Goal: Transaction & Acquisition: Purchase product/service

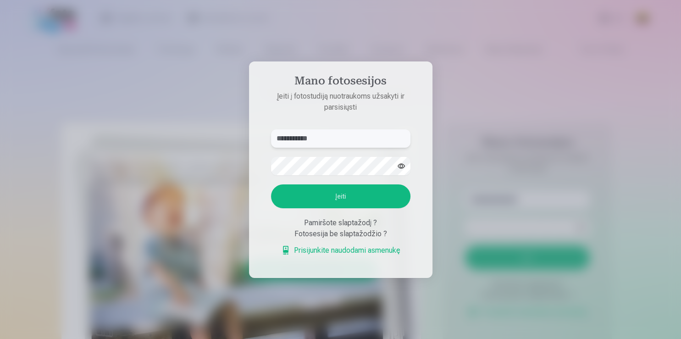
type input "**********"
click at [271, 184] on button "Įeiti" at bounding box center [340, 196] width 139 height 24
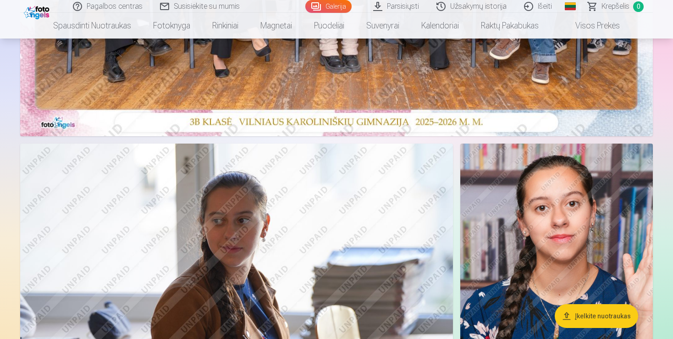
scroll to position [145, 0]
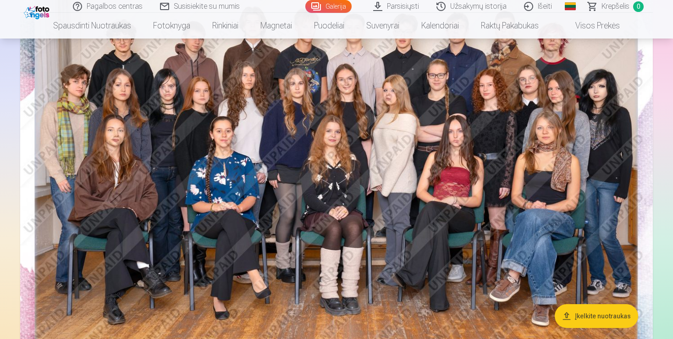
click at [438, 185] on img at bounding box center [336, 167] width 633 height 422
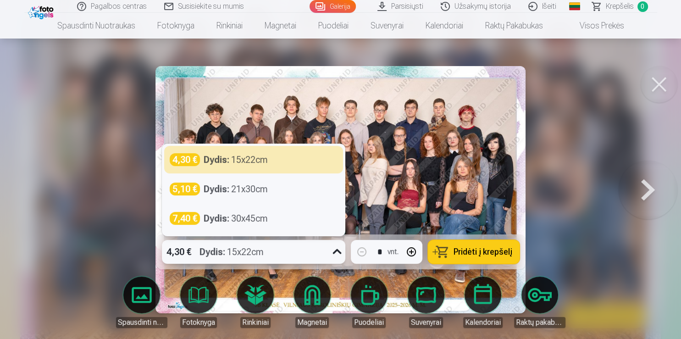
click at [339, 256] on icon at bounding box center [337, 251] width 15 height 15
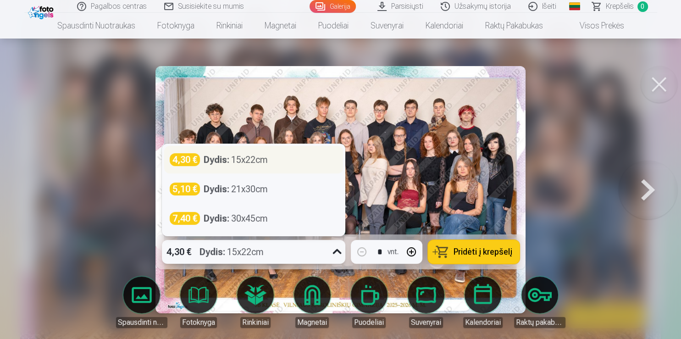
click at [247, 161] on div "Dydis : 15x22cm" at bounding box center [236, 159] width 64 height 13
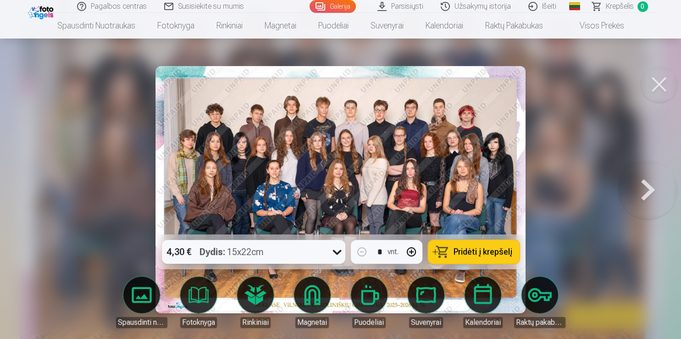
click at [500, 250] on span "Pridėti į krepšelį" at bounding box center [483, 252] width 59 height 8
click at [574, 154] on div at bounding box center [340, 169] width 681 height 339
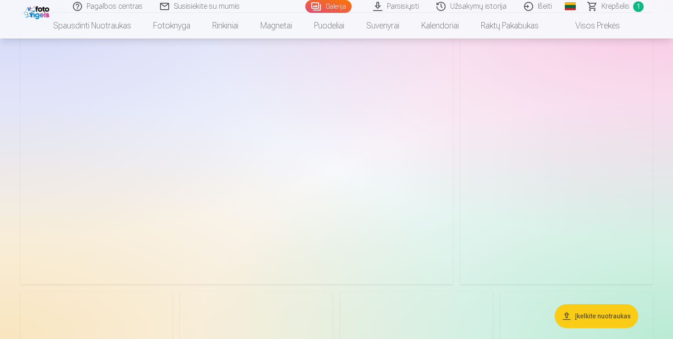
scroll to position [1259, 0]
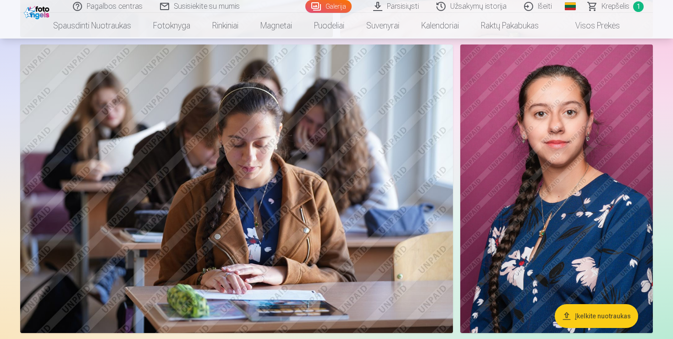
click at [563, 203] on img at bounding box center [557, 188] width 193 height 289
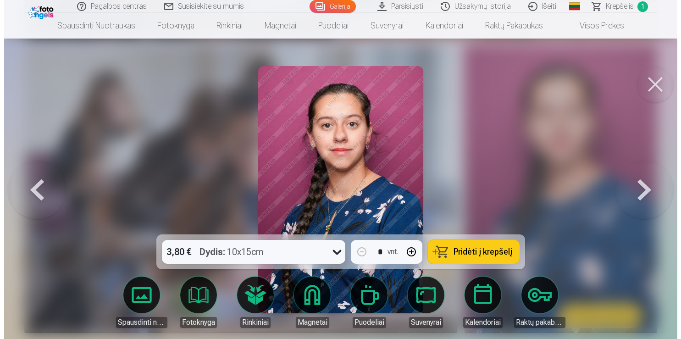
scroll to position [968, 0]
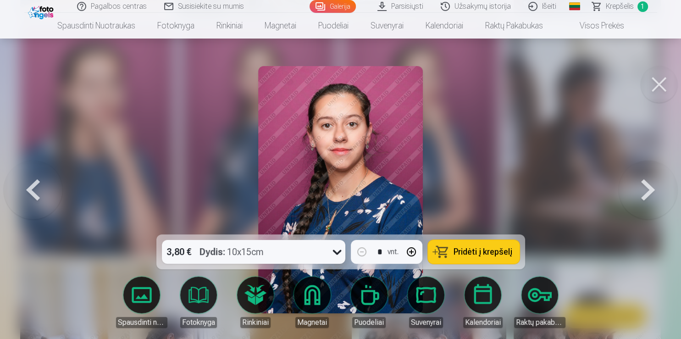
click at [333, 250] on icon at bounding box center [337, 251] width 15 height 15
click at [412, 255] on button "button" at bounding box center [411, 252] width 22 height 22
click at [506, 257] on button "Pridėti į krepšelį" at bounding box center [474, 252] width 92 height 24
type input "*"
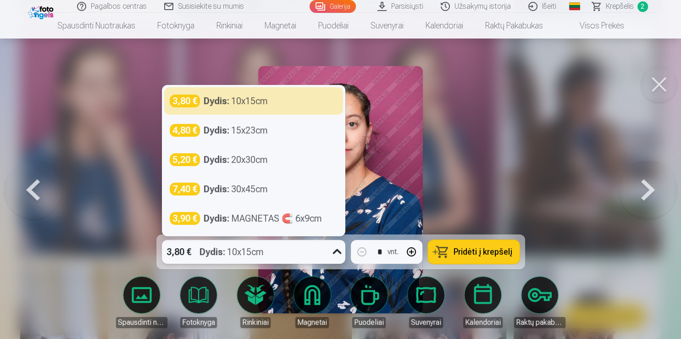
click at [333, 249] on icon at bounding box center [337, 251] width 15 height 15
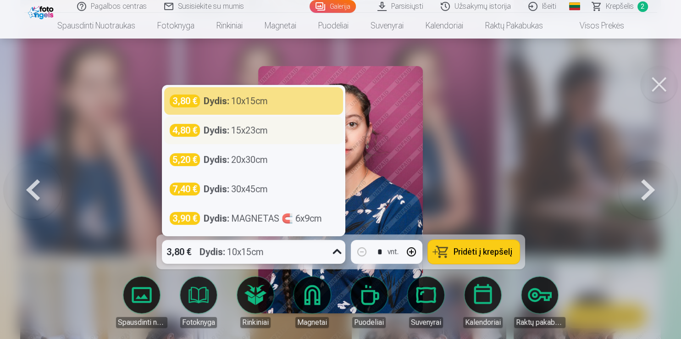
click at [234, 133] on div "Dydis : 15x23cm" at bounding box center [236, 130] width 64 height 13
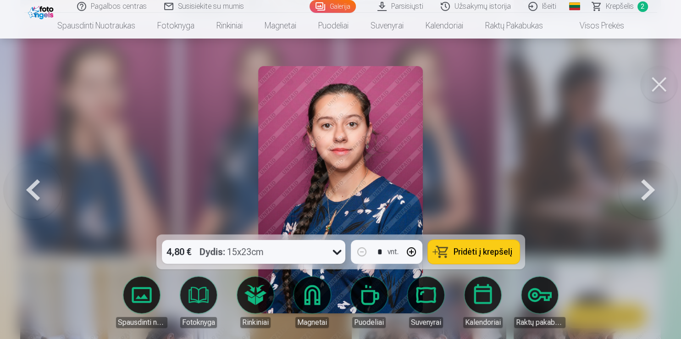
click at [478, 254] on span "Pridėti į krepšelį" at bounding box center [483, 252] width 59 height 8
click at [618, 6] on span "Krepšelis" at bounding box center [620, 6] width 28 height 11
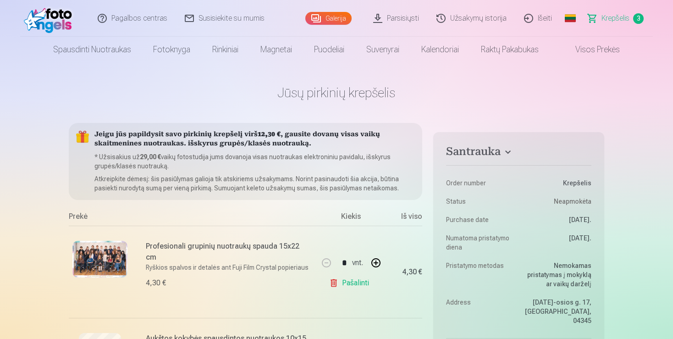
click at [612, 21] on span "Krepšelis" at bounding box center [616, 18] width 28 height 11
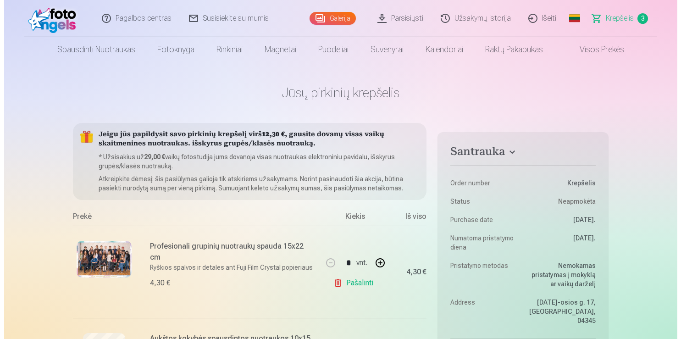
scroll to position [968, 0]
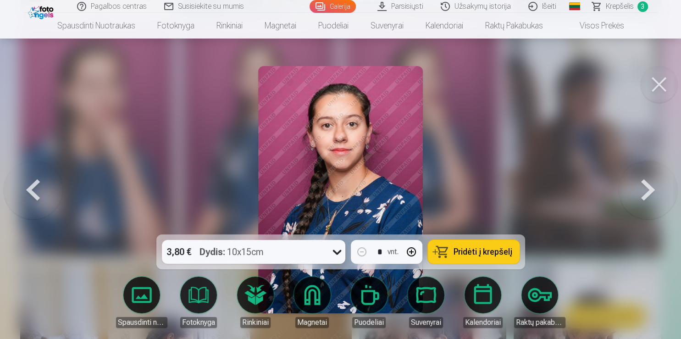
click at [549, 110] on div at bounding box center [340, 169] width 681 height 339
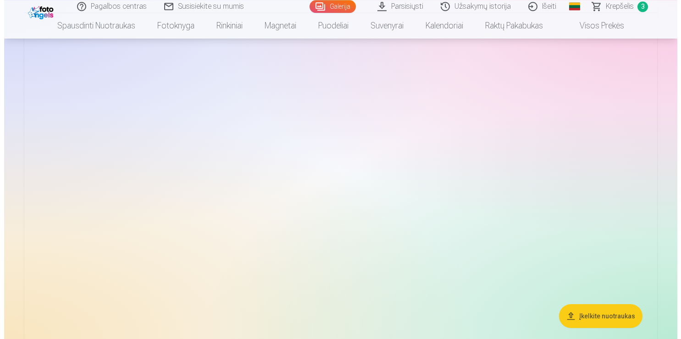
scroll to position [2436, 0]
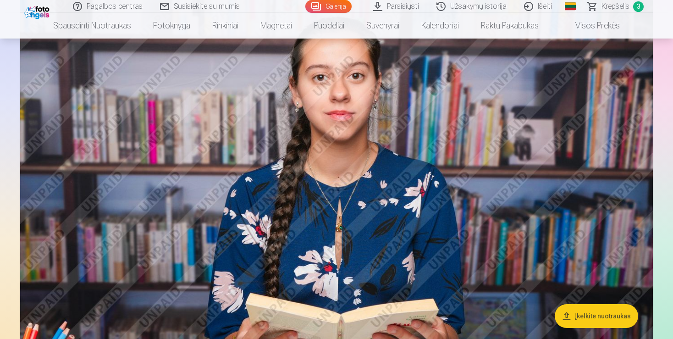
click at [361, 182] on img at bounding box center [336, 204] width 633 height 422
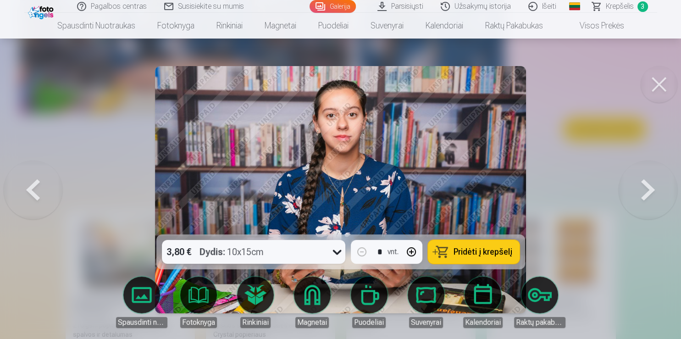
click at [499, 251] on span "Pridėti į krepšelį" at bounding box center [483, 252] width 59 height 8
click at [593, 215] on div at bounding box center [340, 169] width 681 height 339
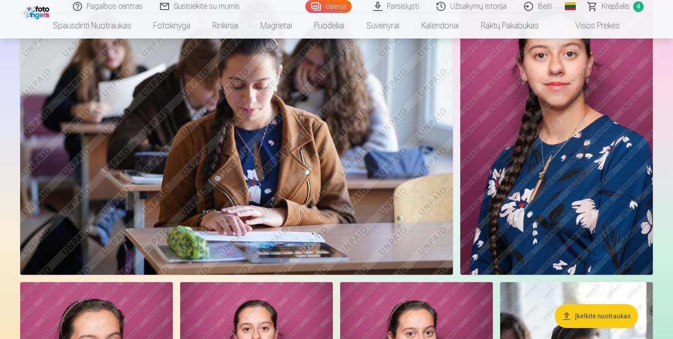
scroll to position [1269, 0]
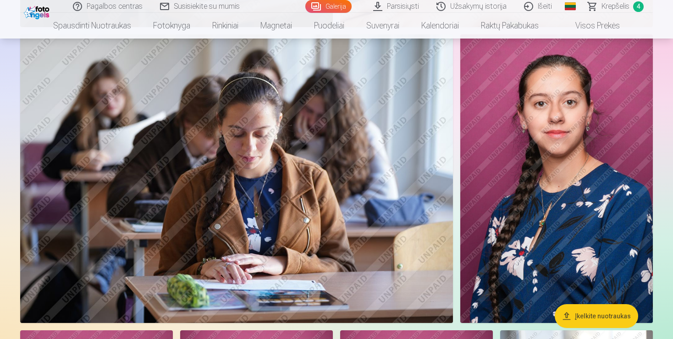
click at [331, 177] on img at bounding box center [236, 178] width 433 height 289
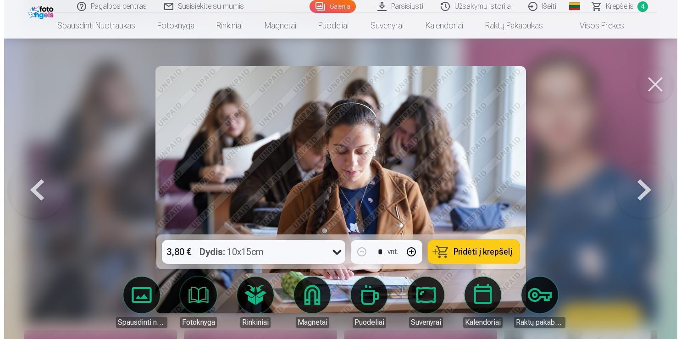
scroll to position [978, 0]
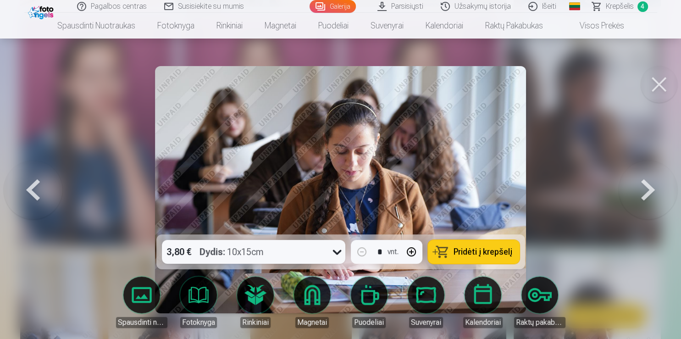
click at [500, 258] on button "Pridėti į krepšelį" at bounding box center [474, 252] width 92 height 24
click at [611, 4] on span "Krepšelis" at bounding box center [620, 6] width 28 height 11
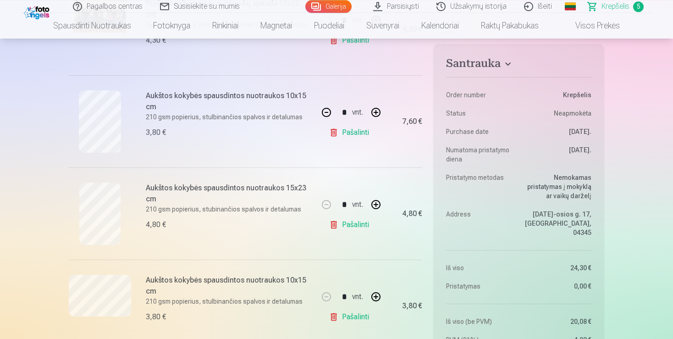
scroll to position [242, 0]
click at [376, 109] on button "button" at bounding box center [376, 113] width 22 height 22
type input "*"
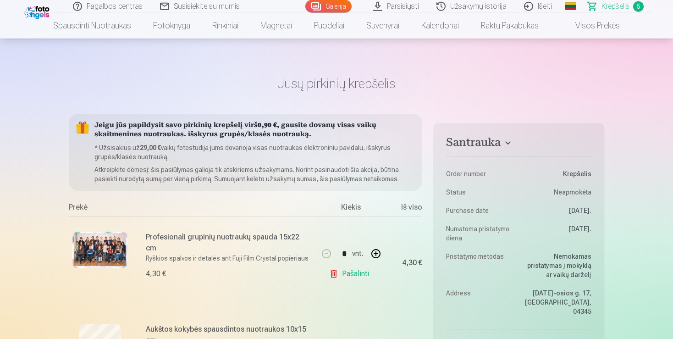
scroll to position [0, 0]
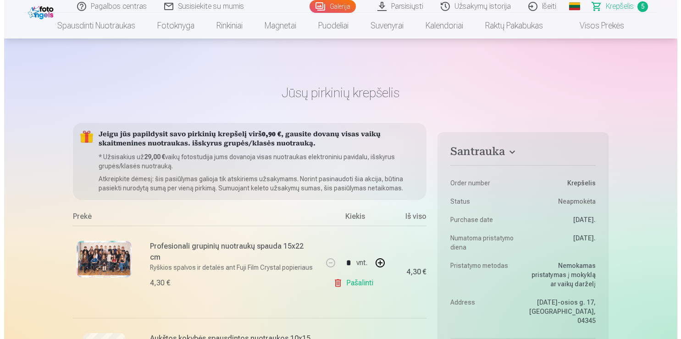
scroll to position [978, 0]
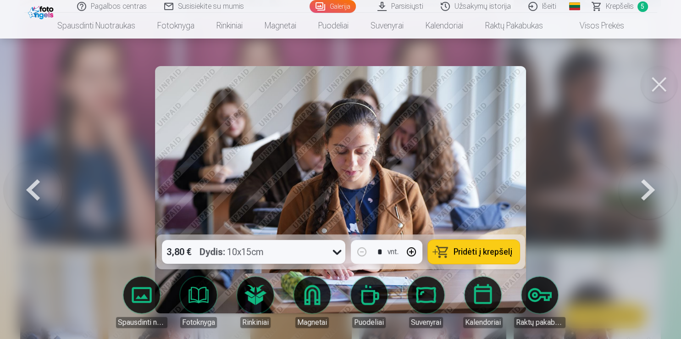
click at [597, 163] on div at bounding box center [340, 169] width 681 height 339
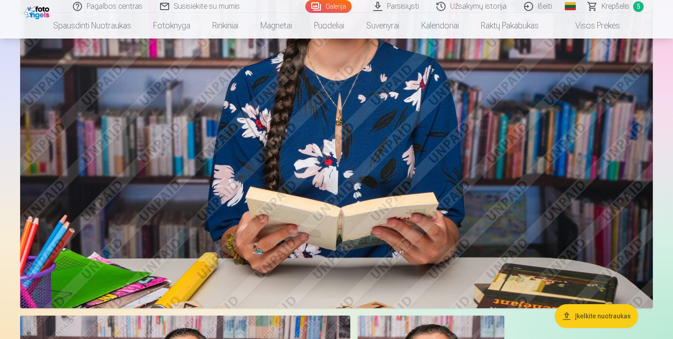
scroll to position [2397, 0]
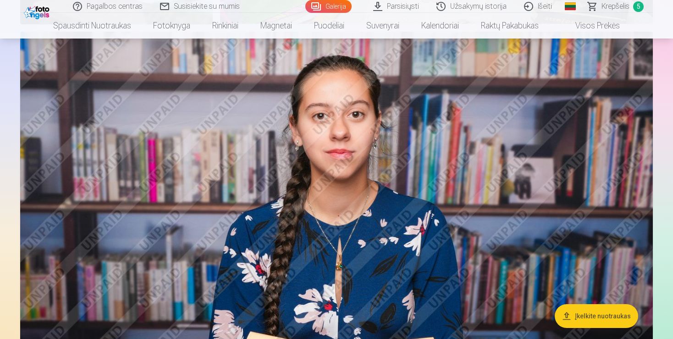
click at [506, 221] on img at bounding box center [336, 243] width 633 height 422
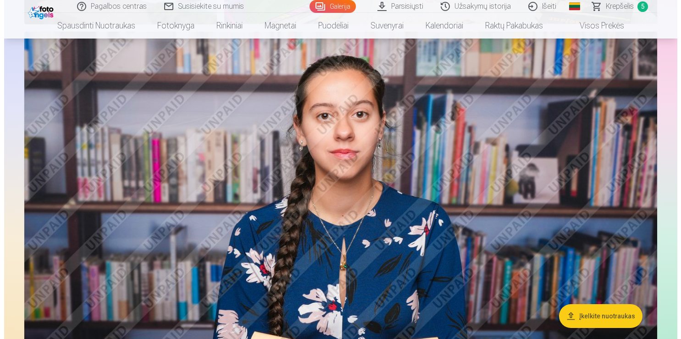
scroll to position [1496, 0]
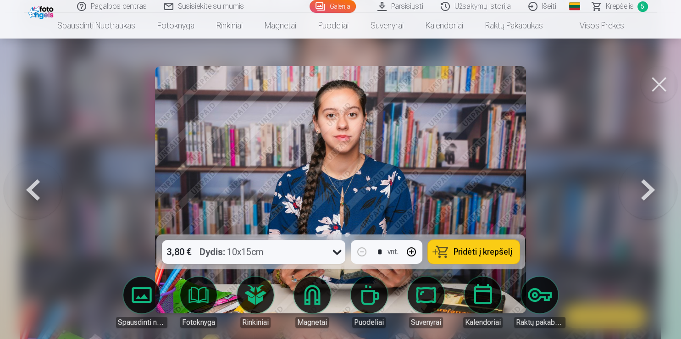
click at [460, 249] on span "Pridėti į krepšelį" at bounding box center [483, 252] width 59 height 8
click at [618, 7] on span "Krepšelis" at bounding box center [620, 6] width 28 height 11
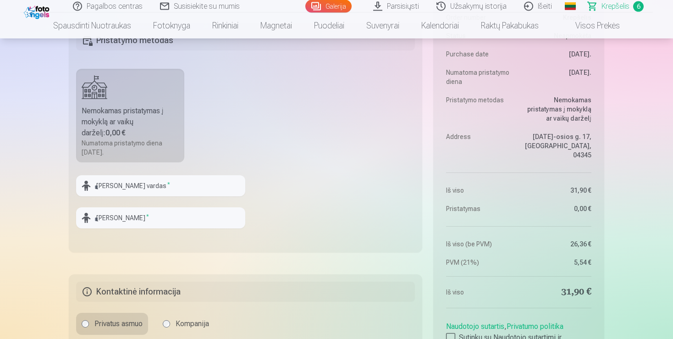
scroll to position [727, 0]
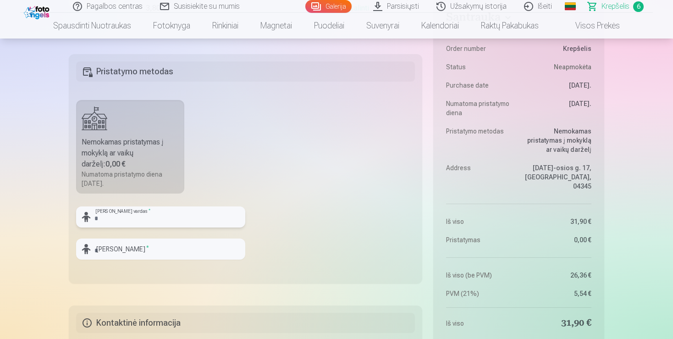
click at [171, 219] on input "text" at bounding box center [160, 216] width 169 height 21
type input "*********"
click at [128, 250] on input "text" at bounding box center [160, 249] width 169 height 21
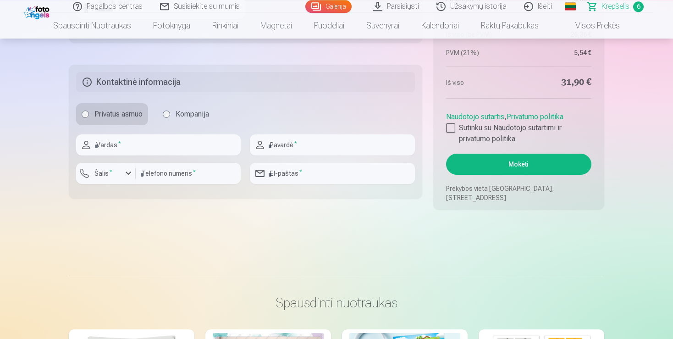
scroll to position [969, 0]
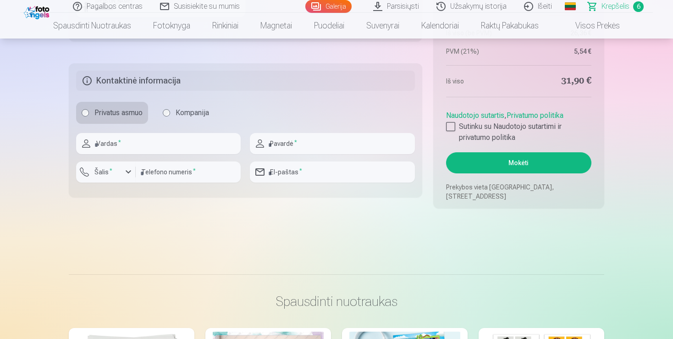
type input "********"
click at [142, 142] on input "text" at bounding box center [158, 143] width 165 height 21
type input "*******"
click at [288, 148] on input "text" at bounding box center [332, 143] width 165 height 21
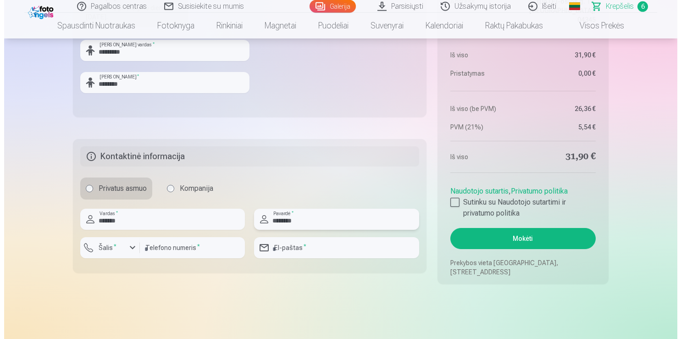
scroll to position [920, 0]
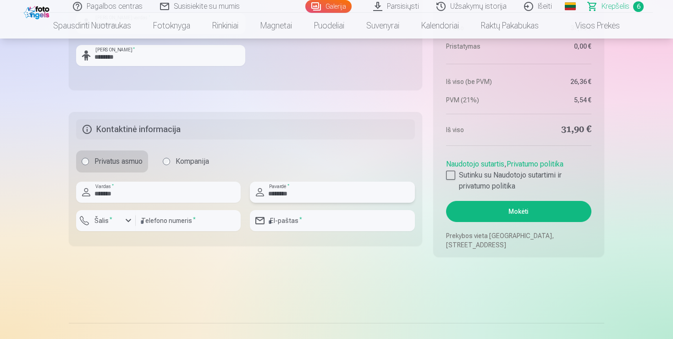
type input "********"
click at [128, 222] on div "button" at bounding box center [128, 220] width 11 height 11
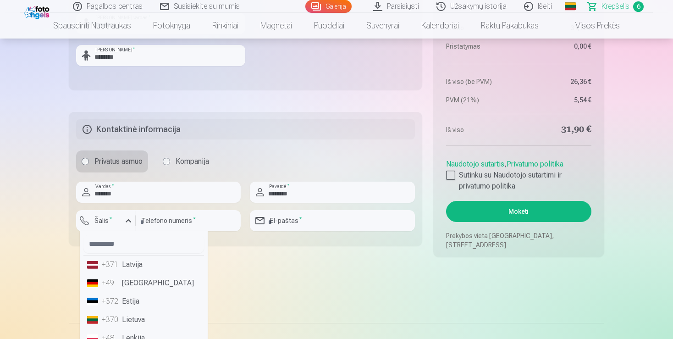
click at [143, 324] on li "+370 Lietuva" at bounding box center [143, 320] width 121 height 18
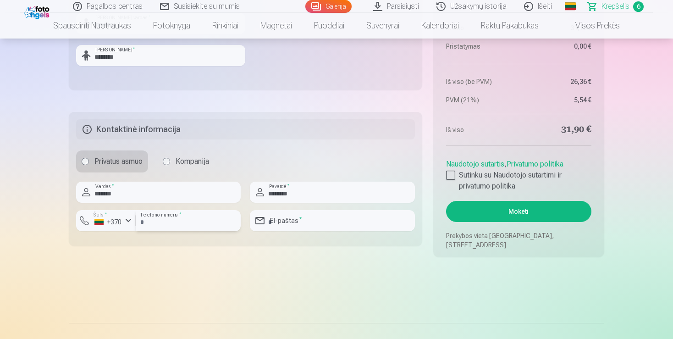
click at [172, 221] on input "number" at bounding box center [188, 220] width 105 height 21
type input "********"
click at [323, 222] on input "email" at bounding box center [332, 220] width 165 height 21
type input "**********"
click at [453, 174] on div at bounding box center [450, 175] width 9 height 9
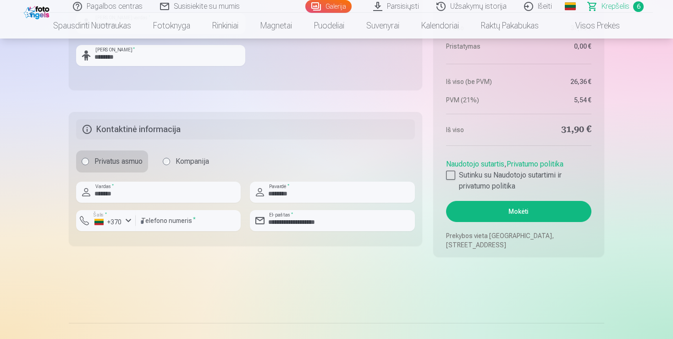
click at [504, 210] on button "Mokėti" at bounding box center [518, 211] width 145 height 21
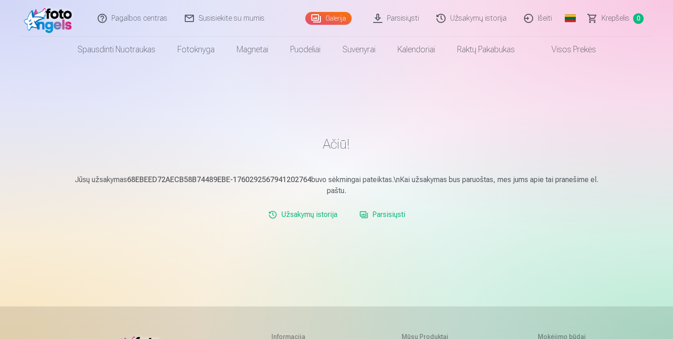
click at [540, 23] on link "Išeiti" at bounding box center [538, 18] width 45 height 37
